Goal: Navigation & Orientation: Find specific page/section

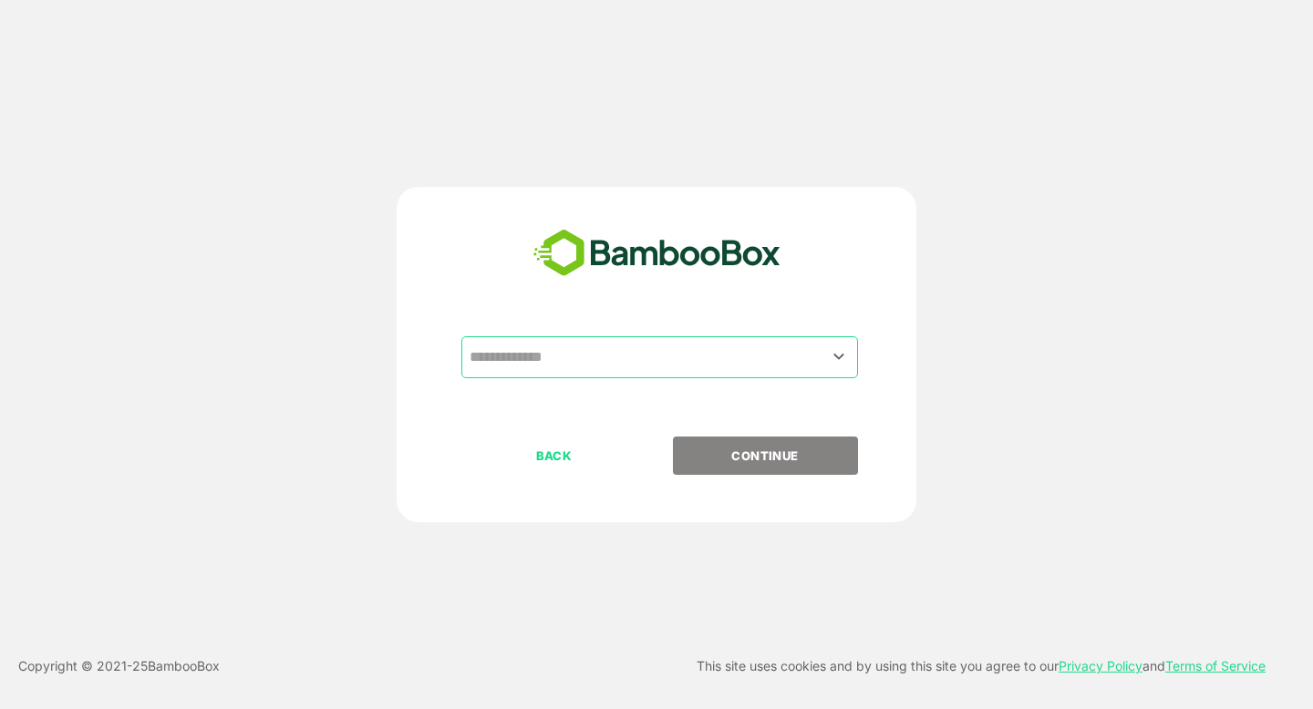
click at [543, 359] on input "text" at bounding box center [659, 357] width 389 height 35
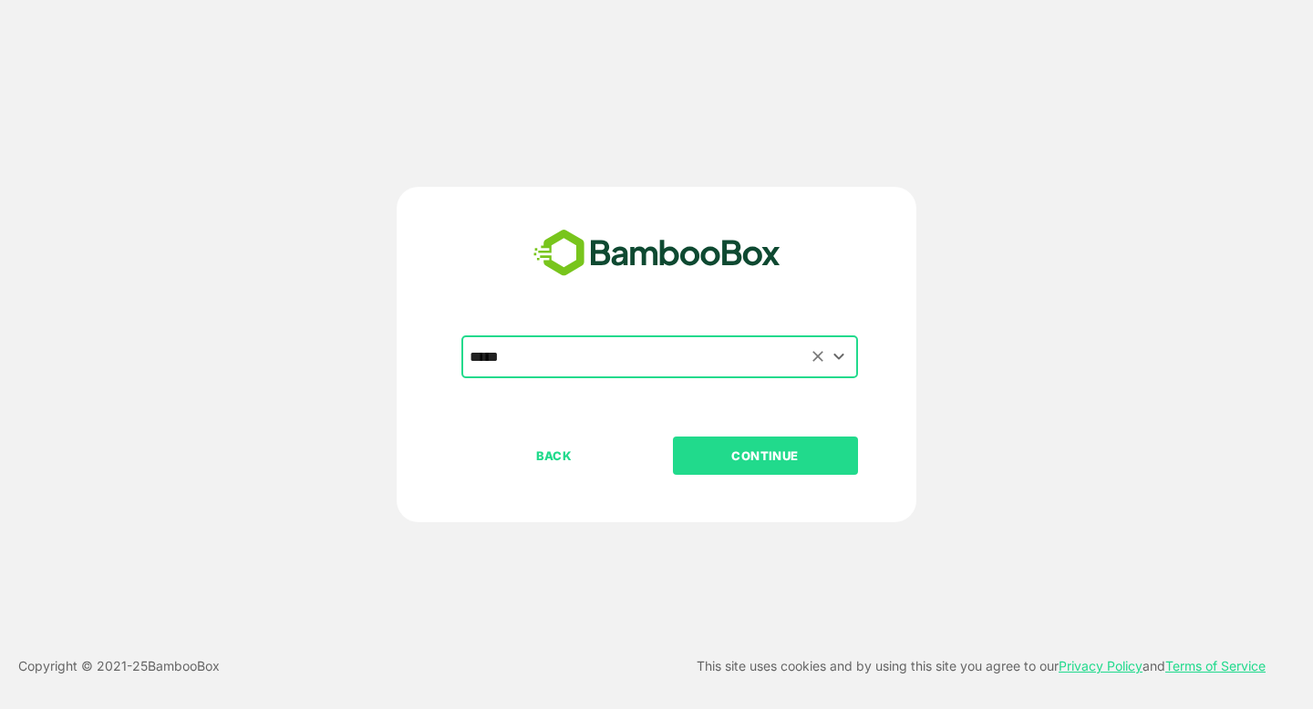
type input "*****"
click at [673, 437] on button "CONTINUE" at bounding box center [765, 456] width 185 height 38
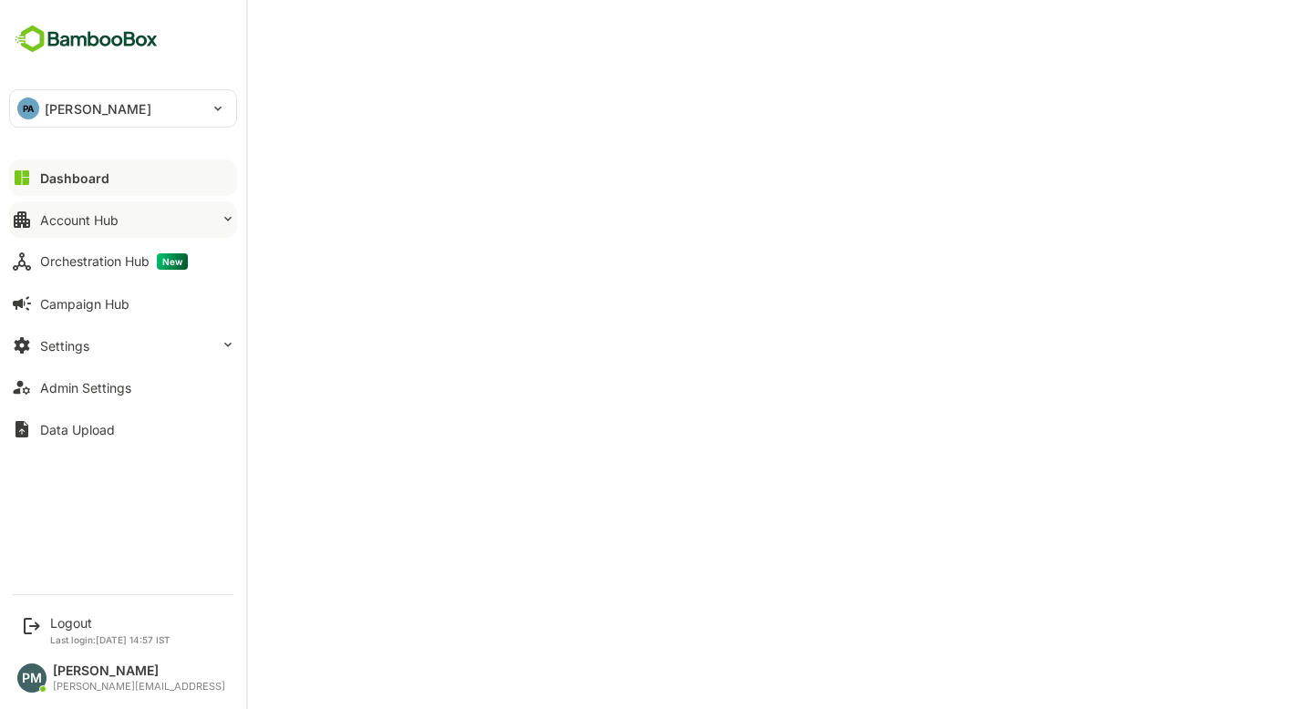
click at [135, 219] on button "Account Hub" at bounding box center [123, 219] width 228 height 36
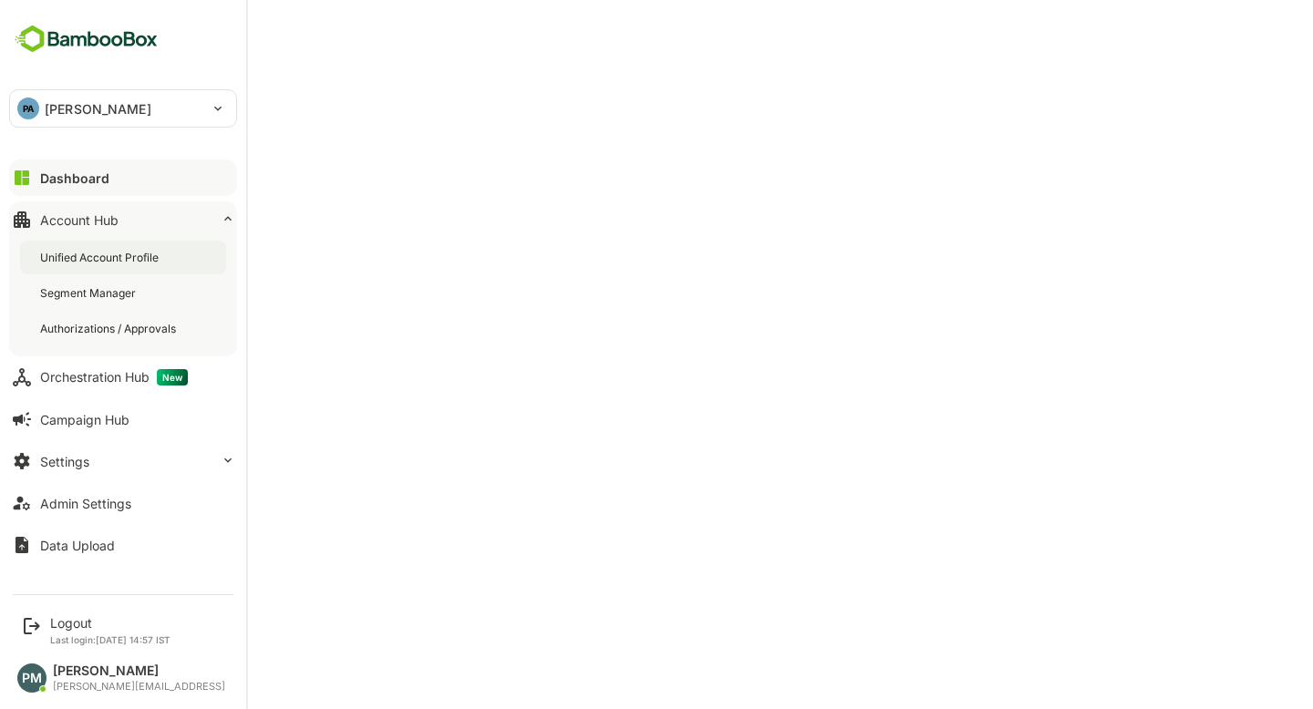
click at [141, 271] on div "Unified Account Profile" at bounding box center [123, 258] width 206 height 34
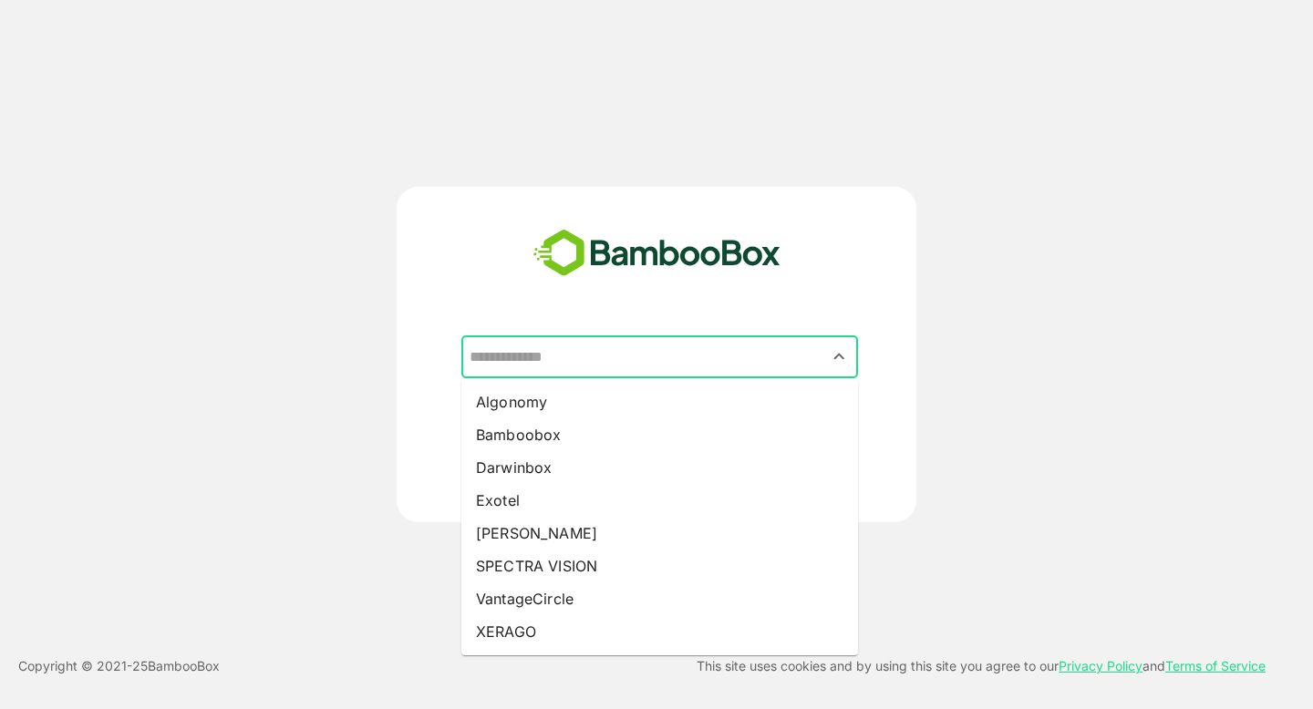
click at [612, 361] on input "text" at bounding box center [659, 357] width 389 height 35
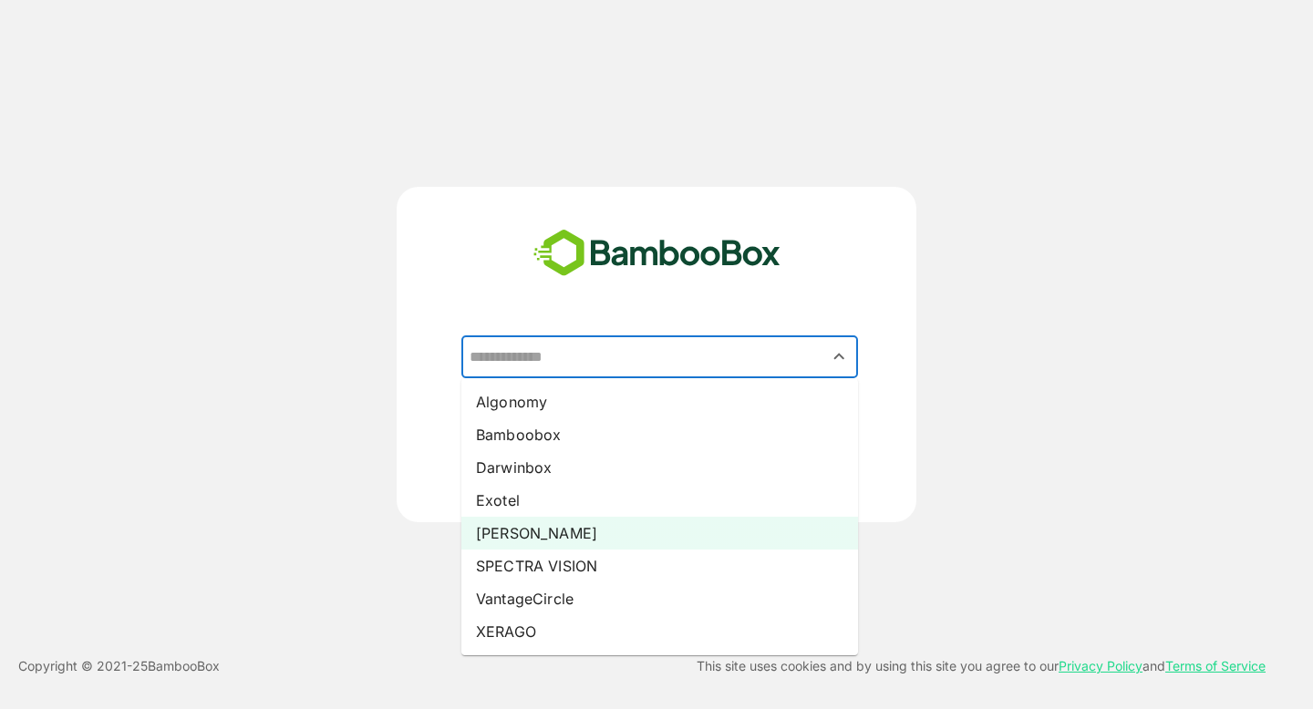
click at [529, 535] on li "[PERSON_NAME]" at bounding box center [659, 533] width 396 height 33
type input "*****"
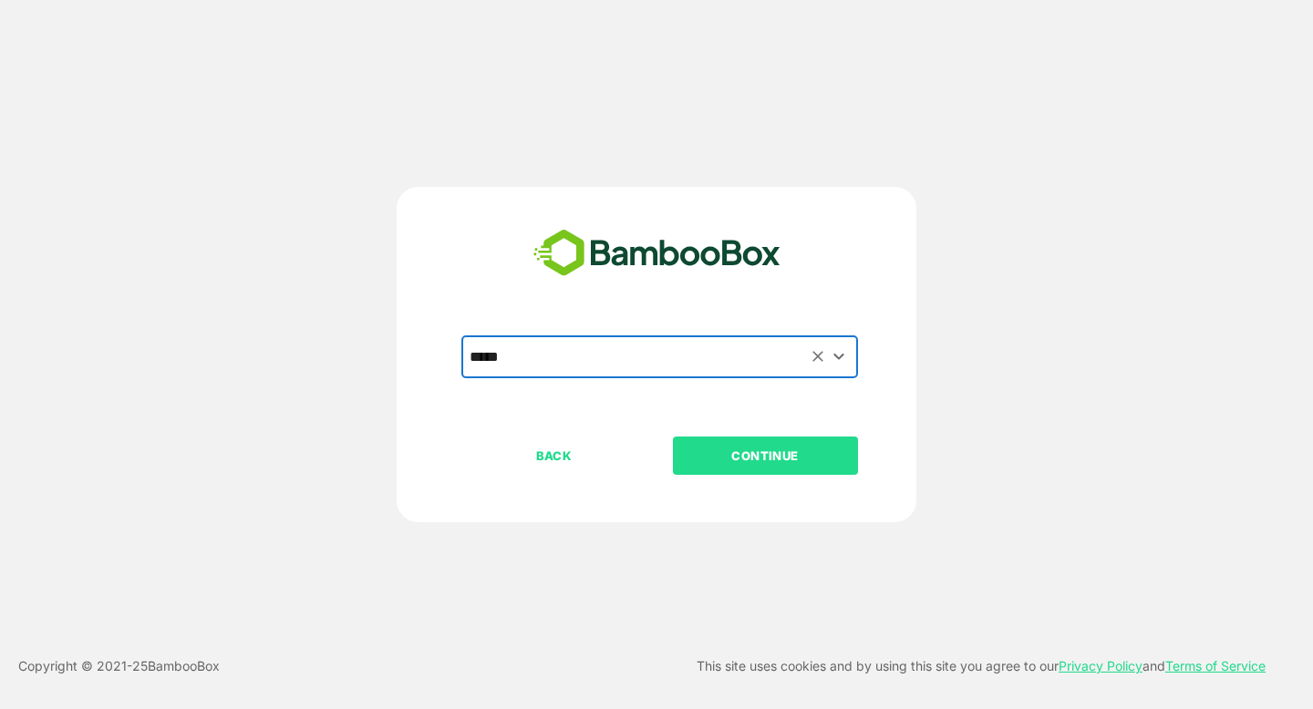
click at [739, 462] on p "CONTINUE" at bounding box center [765, 456] width 182 height 20
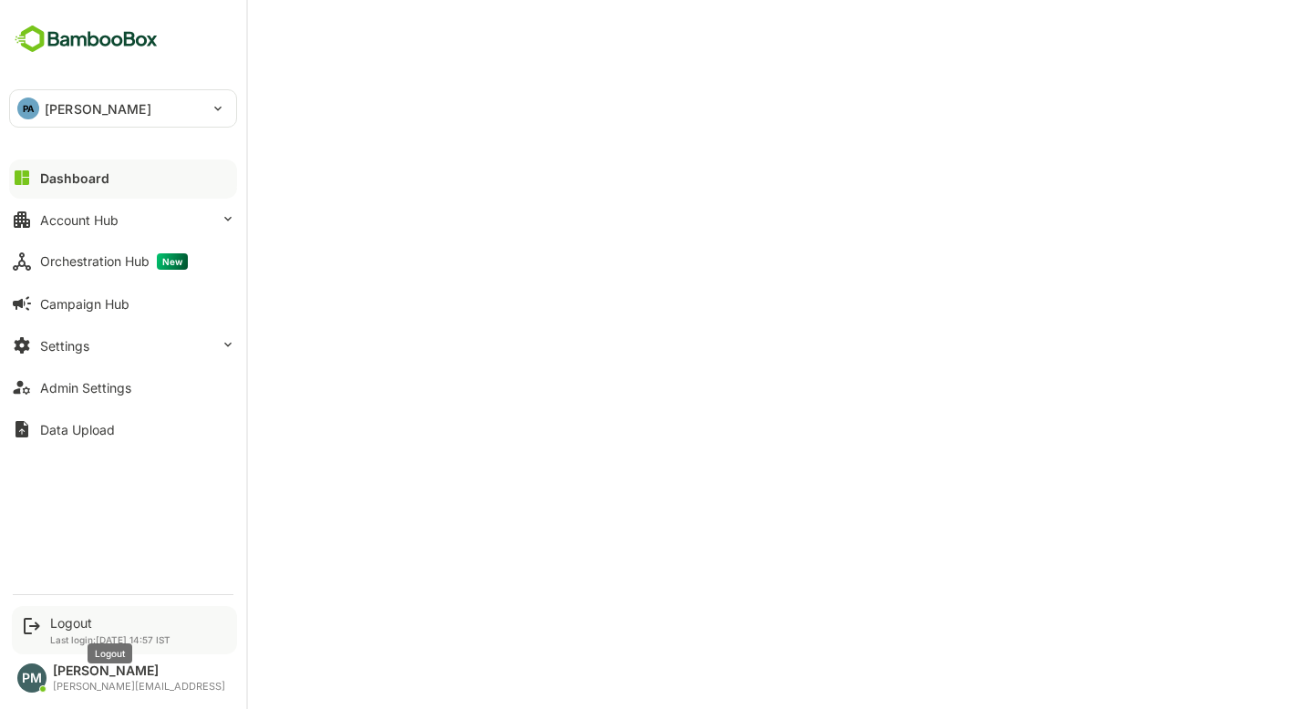
click at [80, 630] on div "Logout" at bounding box center [110, 622] width 120 height 15
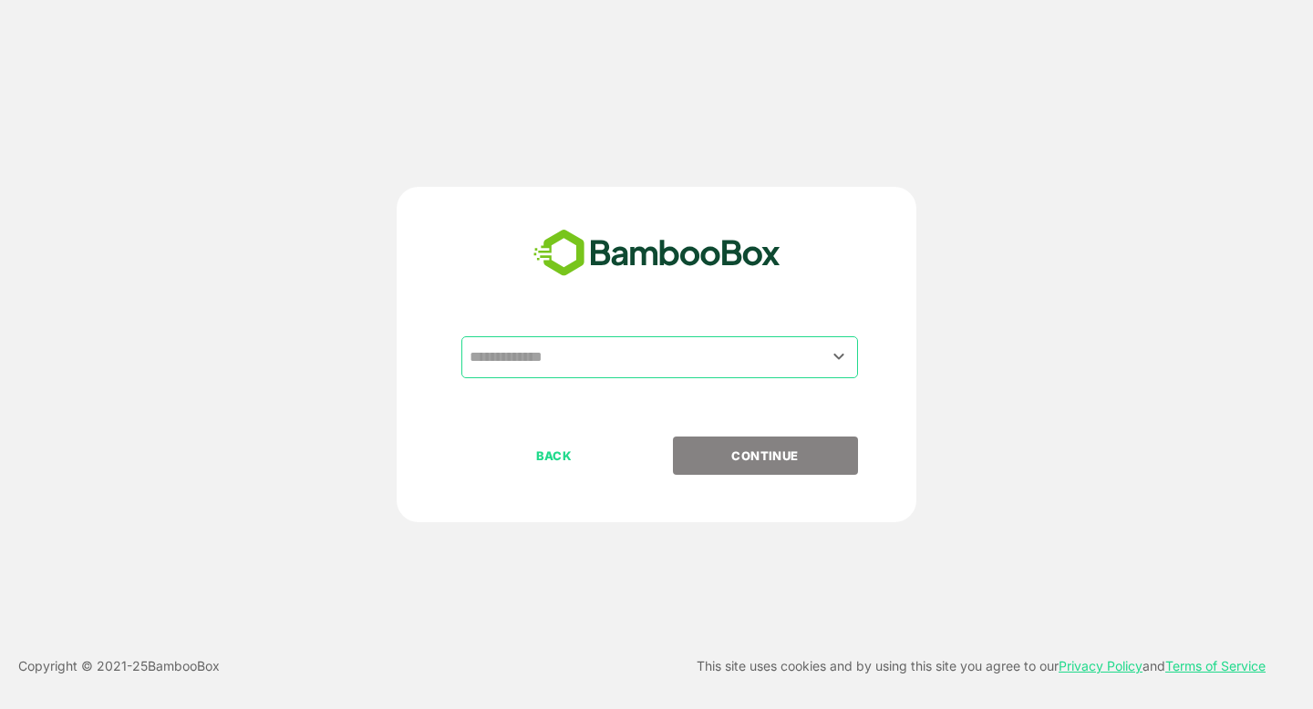
click at [574, 357] on input "text" at bounding box center [659, 357] width 389 height 35
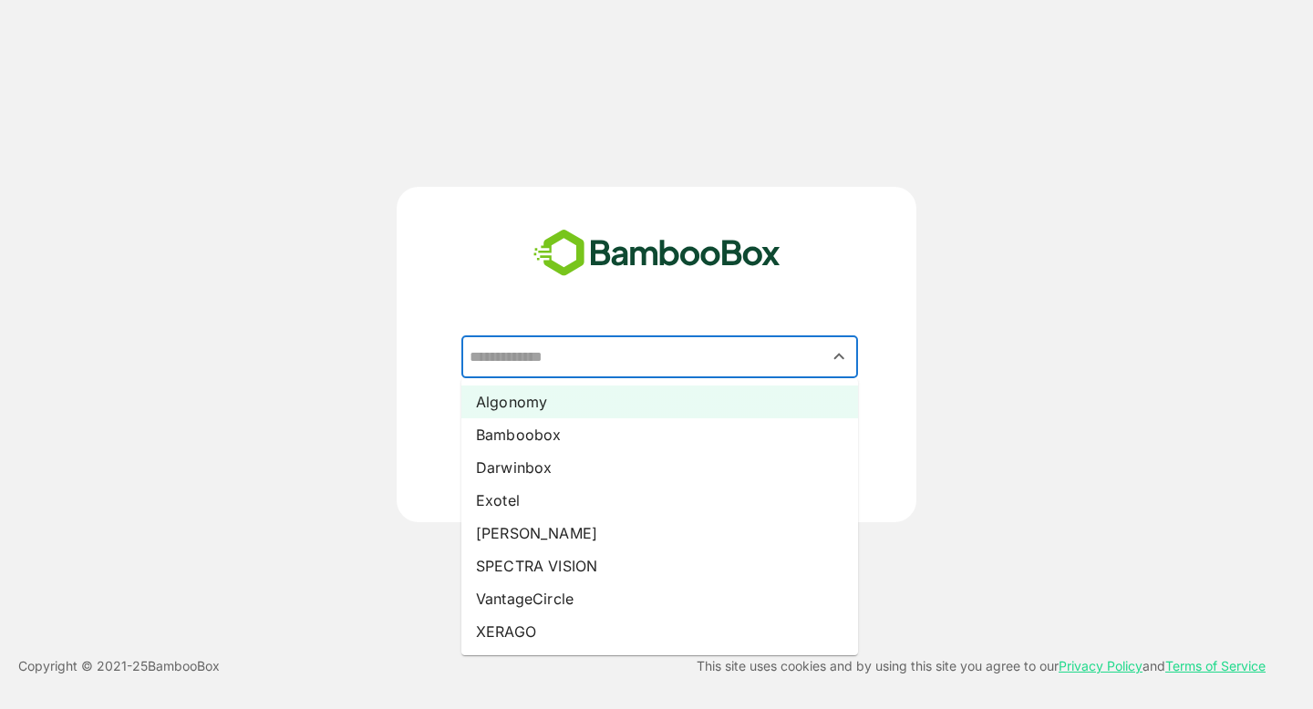
click at [571, 404] on li "Algonomy" at bounding box center [659, 402] width 396 height 33
type input "********"
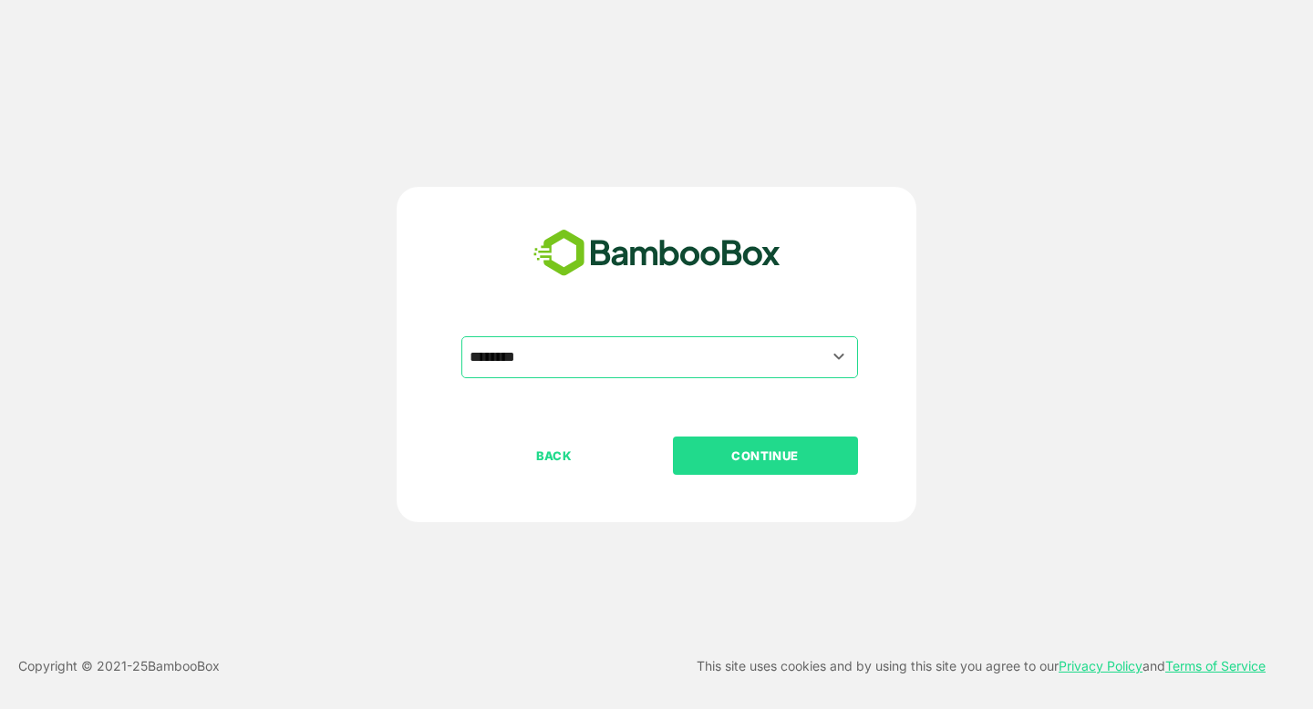
click at [721, 456] on p "CONTINUE" at bounding box center [765, 456] width 182 height 20
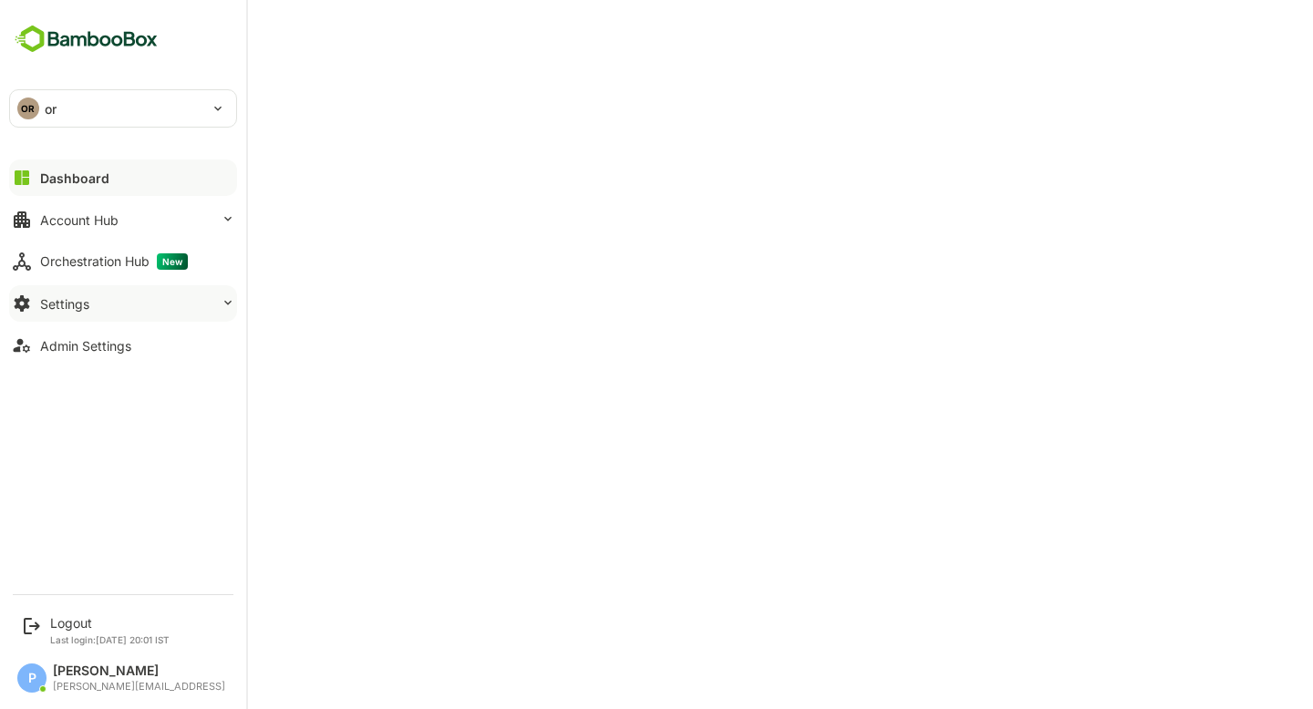
click at [128, 305] on button "Settings" at bounding box center [123, 303] width 228 height 36
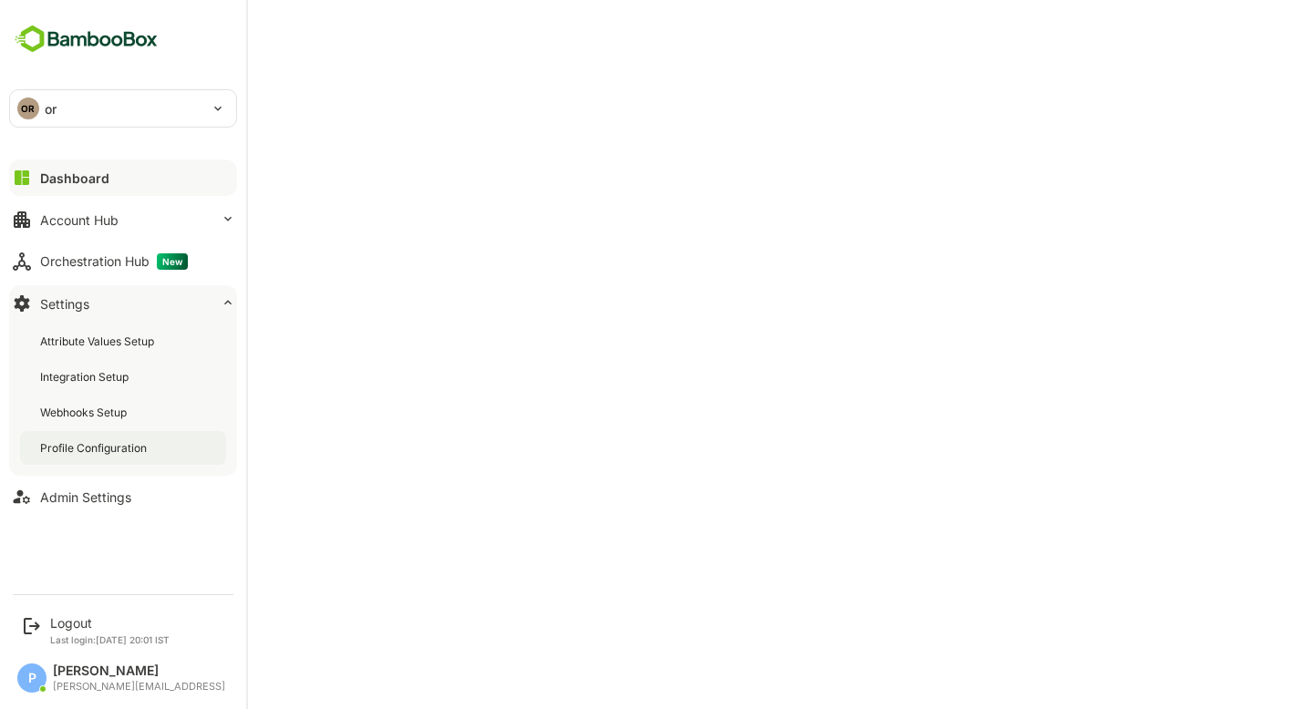
click at [140, 436] on div "Profile Configuration" at bounding box center [123, 448] width 206 height 34
click at [36, 171] on button "Dashboard" at bounding box center [123, 178] width 228 height 36
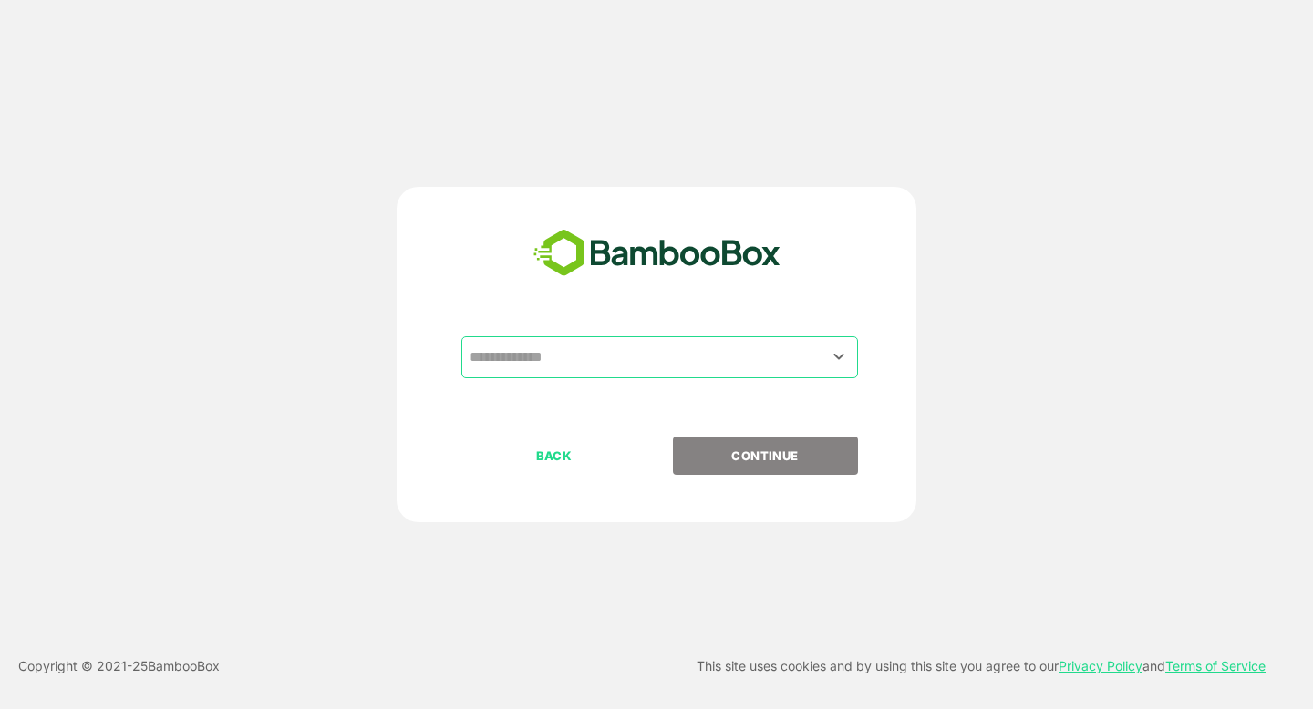
click at [550, 359] on input "text" at bounding box center [659, 357] width 389 height 35
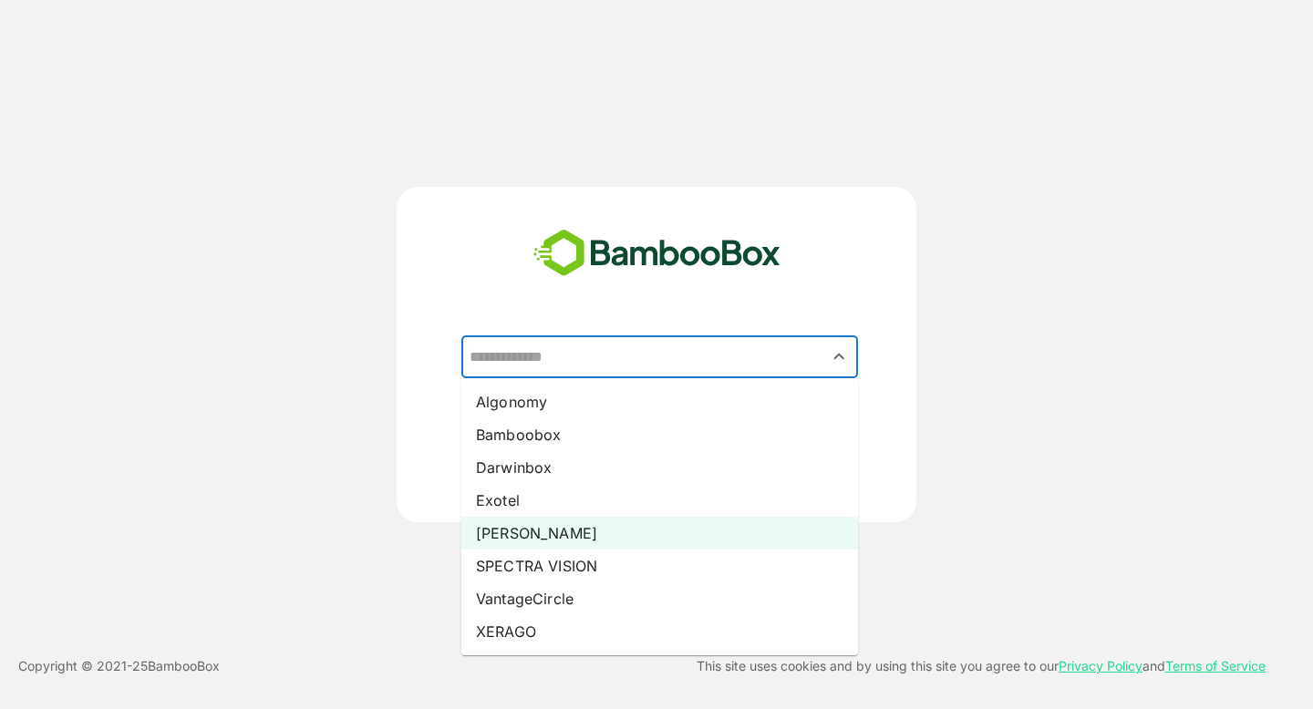
click at [515, 521] on li "[PERSON_NAME]" at bounding box center [659, 533] width 396 height 33
type input "*****"
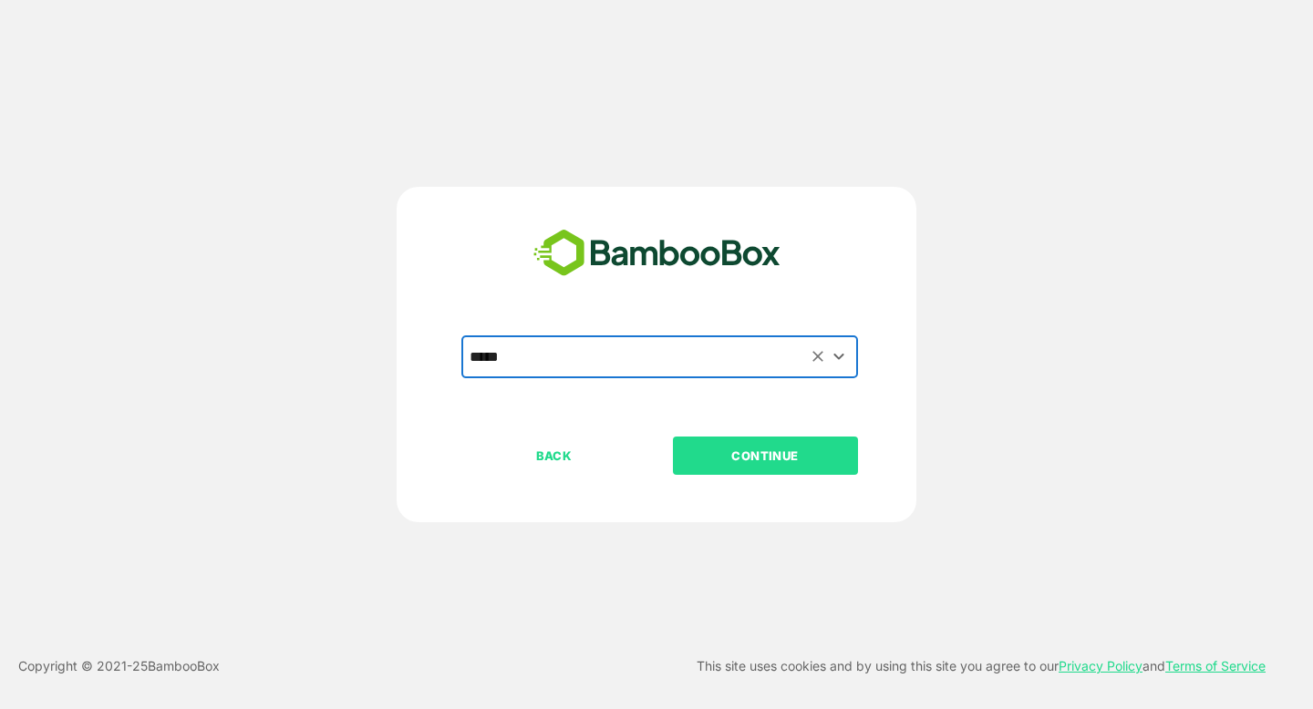
click at [762, 454] on p "CONTINUE" at bounding box center [765, 456] width 182 height 20
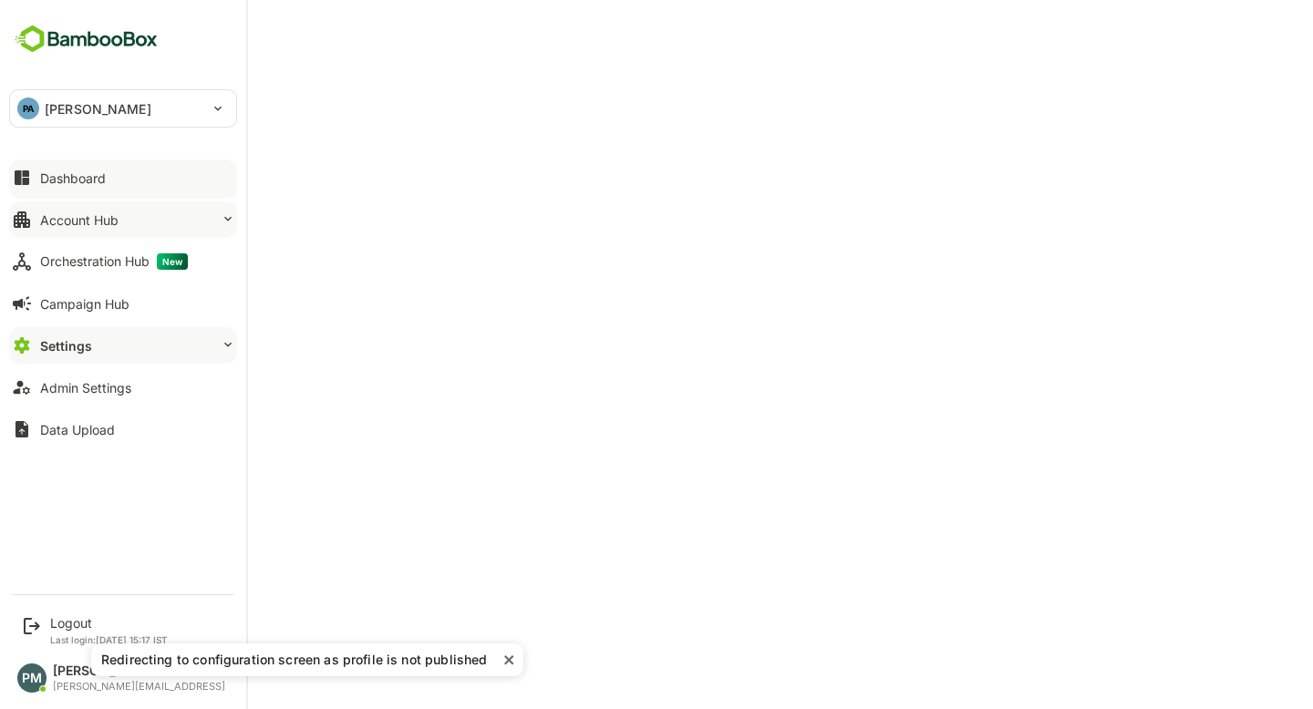
click at [101, 223] on div "Account Hub" at bounding box center [79, 219] width 78 height 15
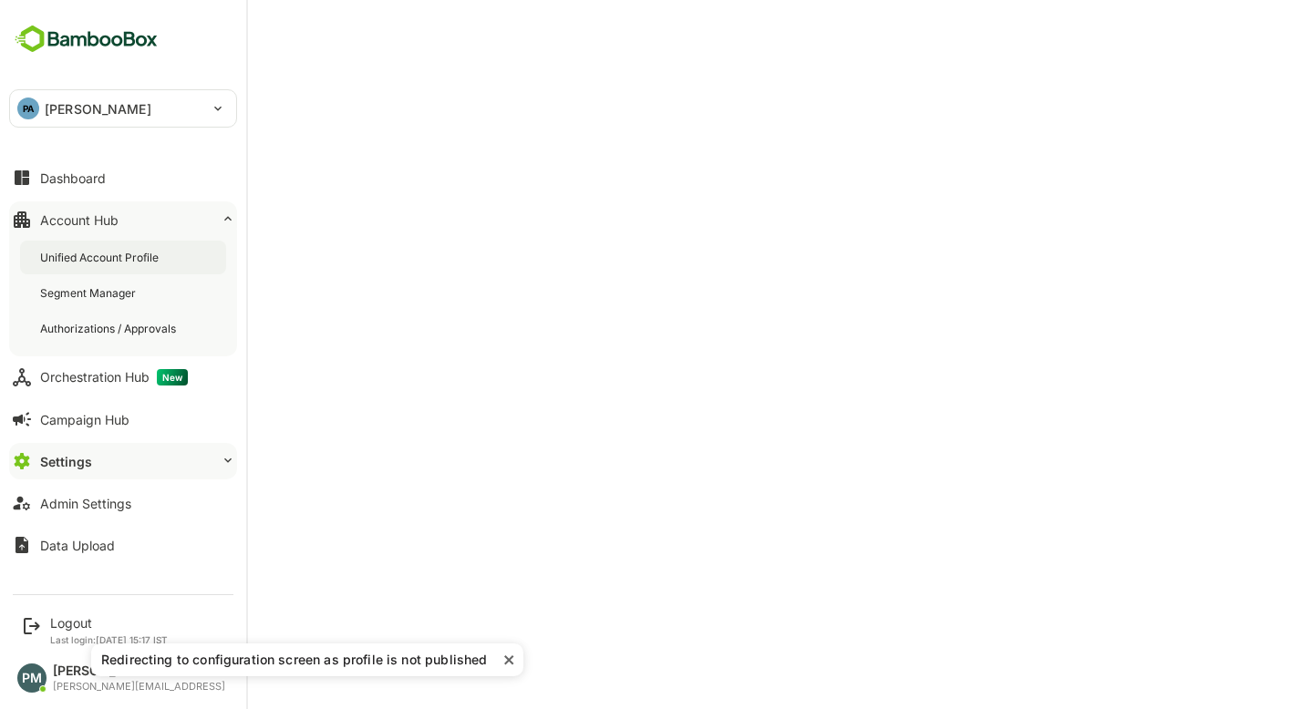
click at [100, 253] on div "Unified Account Profile" at bounding box center [101, 257] width 122 height 15
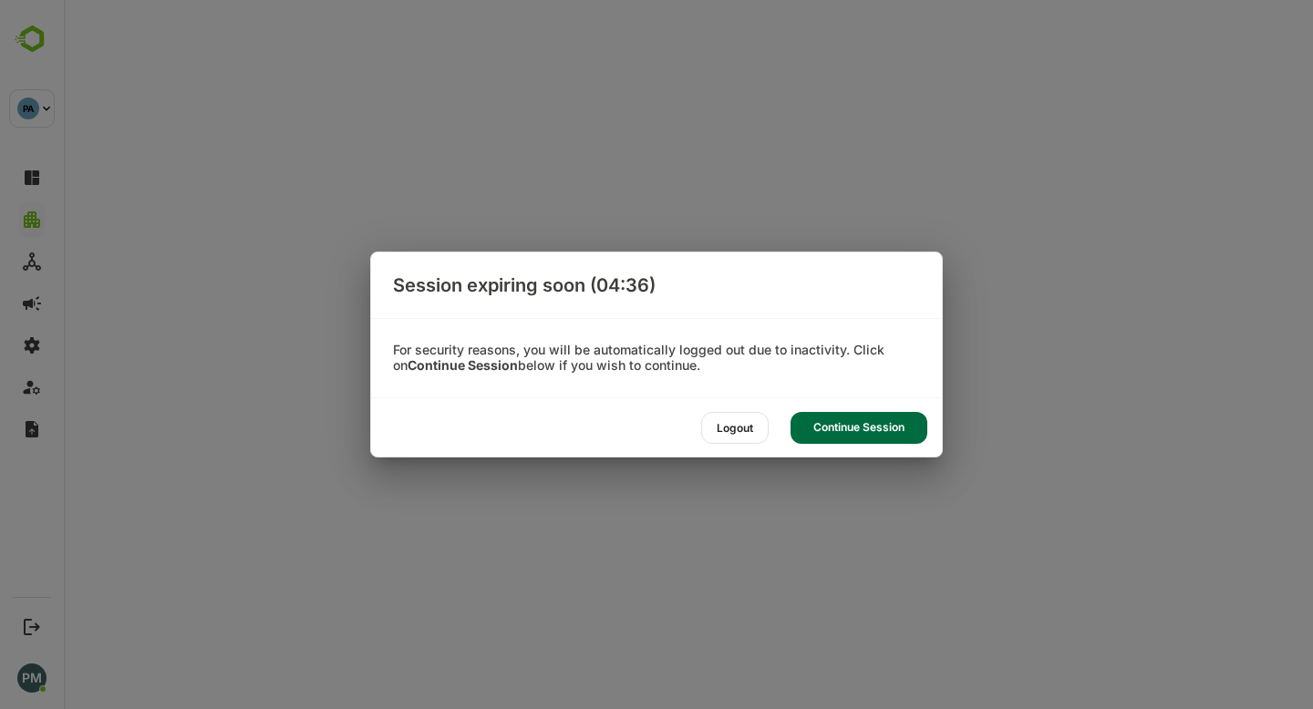
click at [838, 427] on div "Continue Session" at bounding box center [858, 428] width 137 height 32
